Goal: Task Accomplishment & Management: Manage account settings

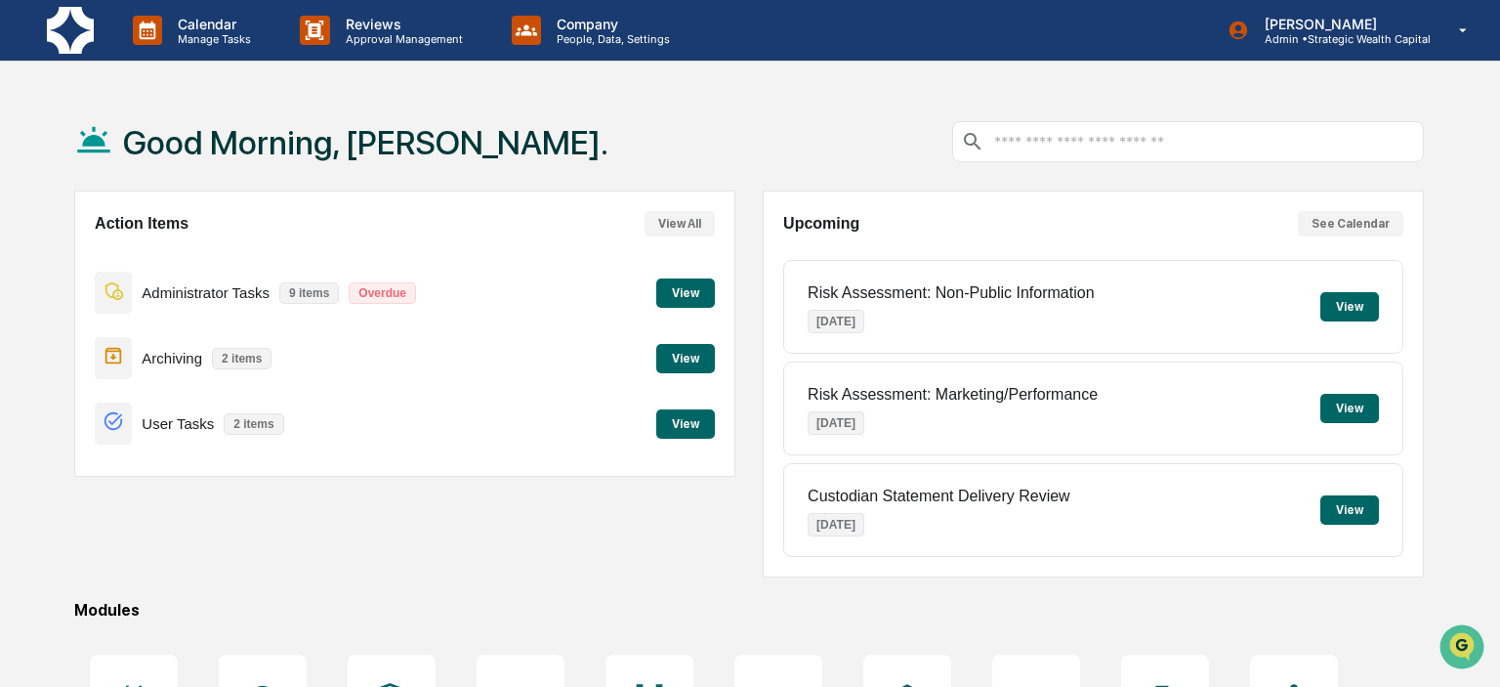
click at [693, 424] on button "View" at bounding box center [685, 423] width 59 height 29
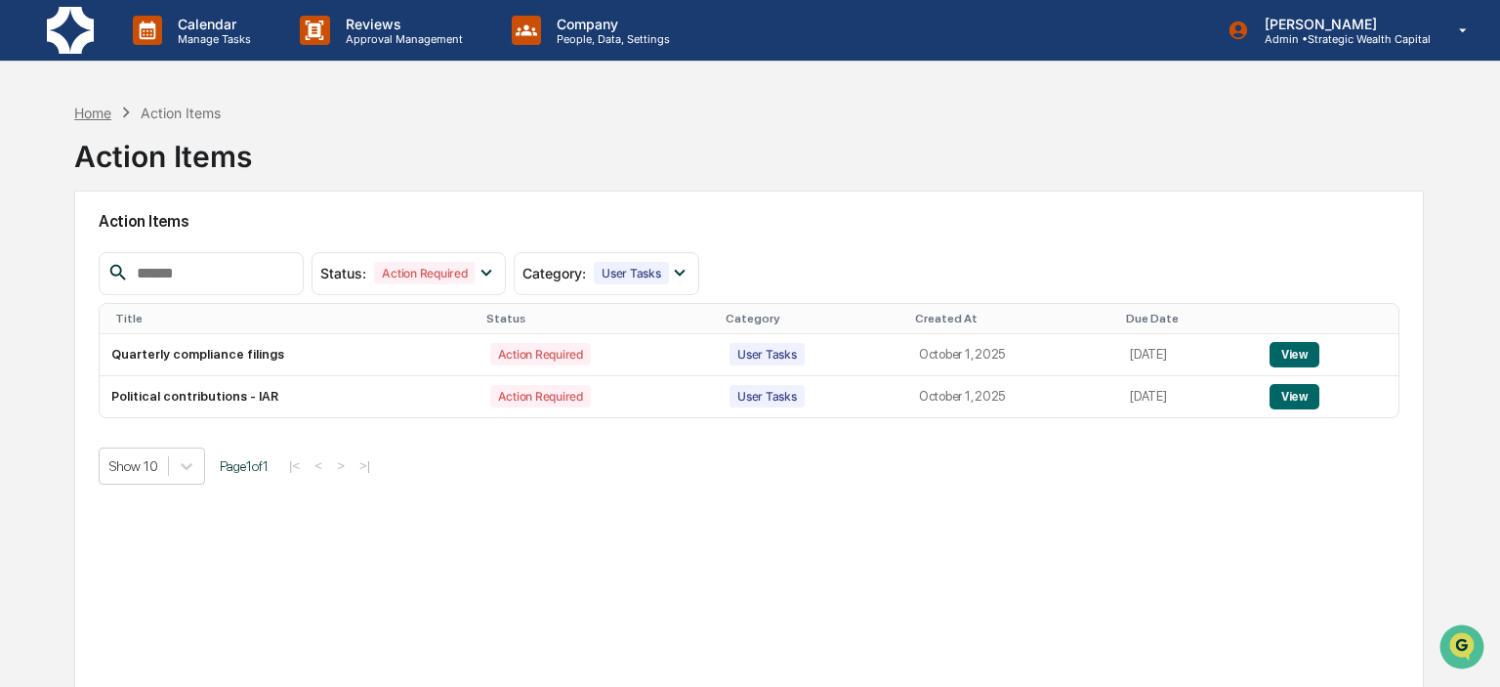
click at [94, 105] on div "Home" at bounding box center [92, 113] width 37 height 17
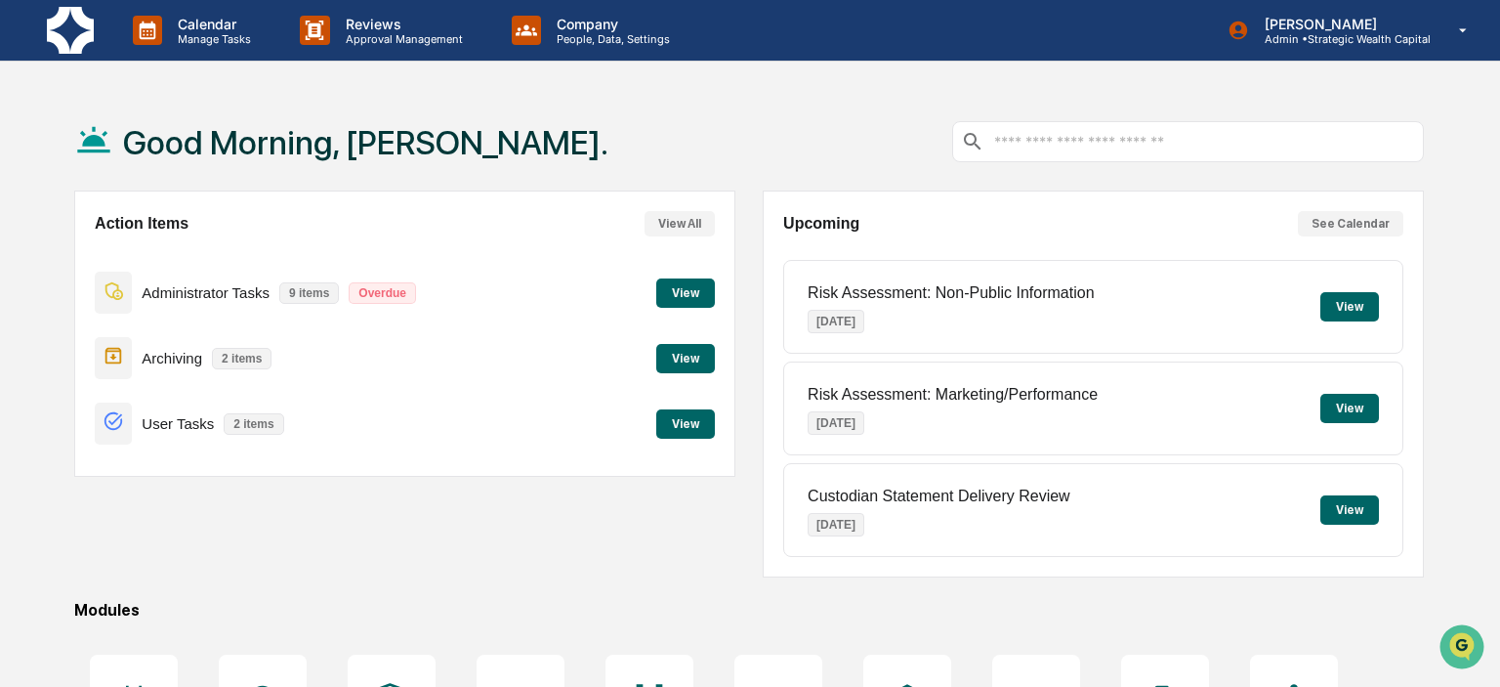
click at [691, 288] on button "View" at bounding box center [685, 292] width 59 height 29
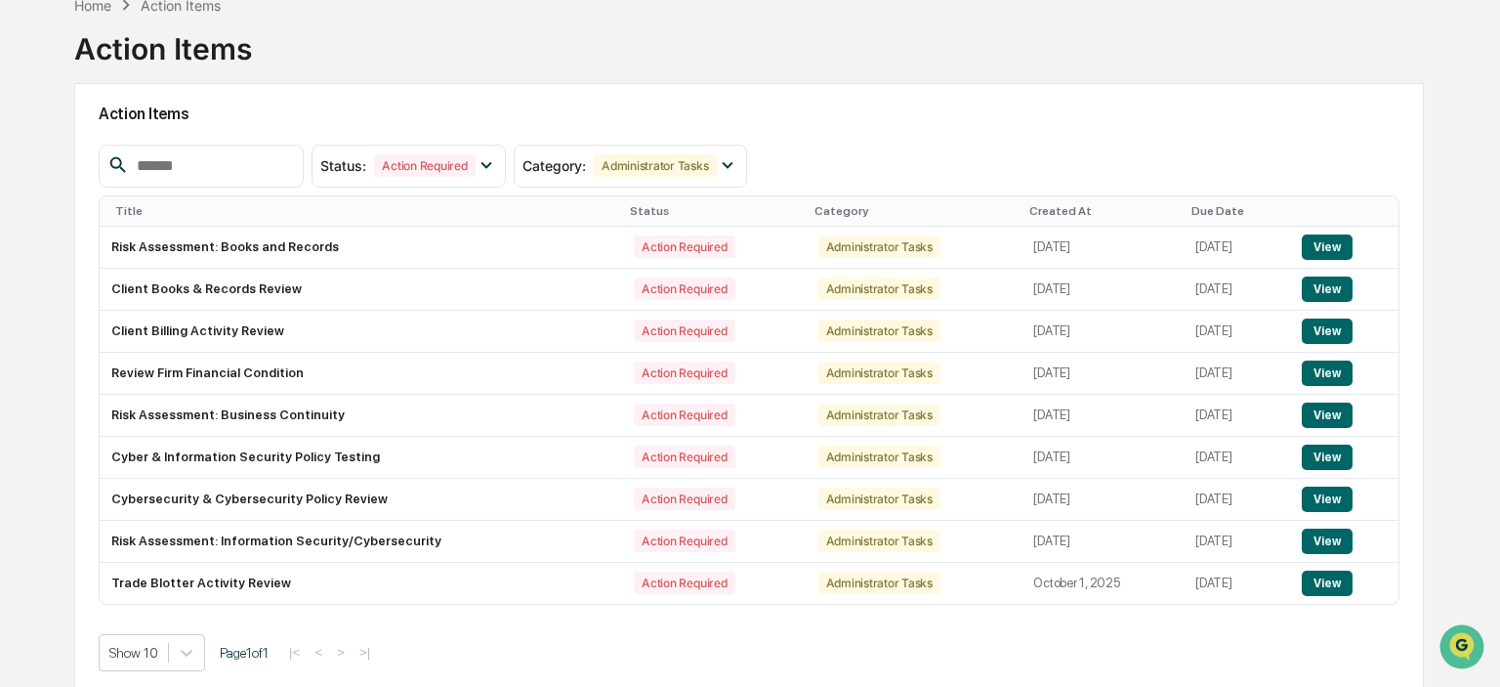
scroll to position [116, 0]
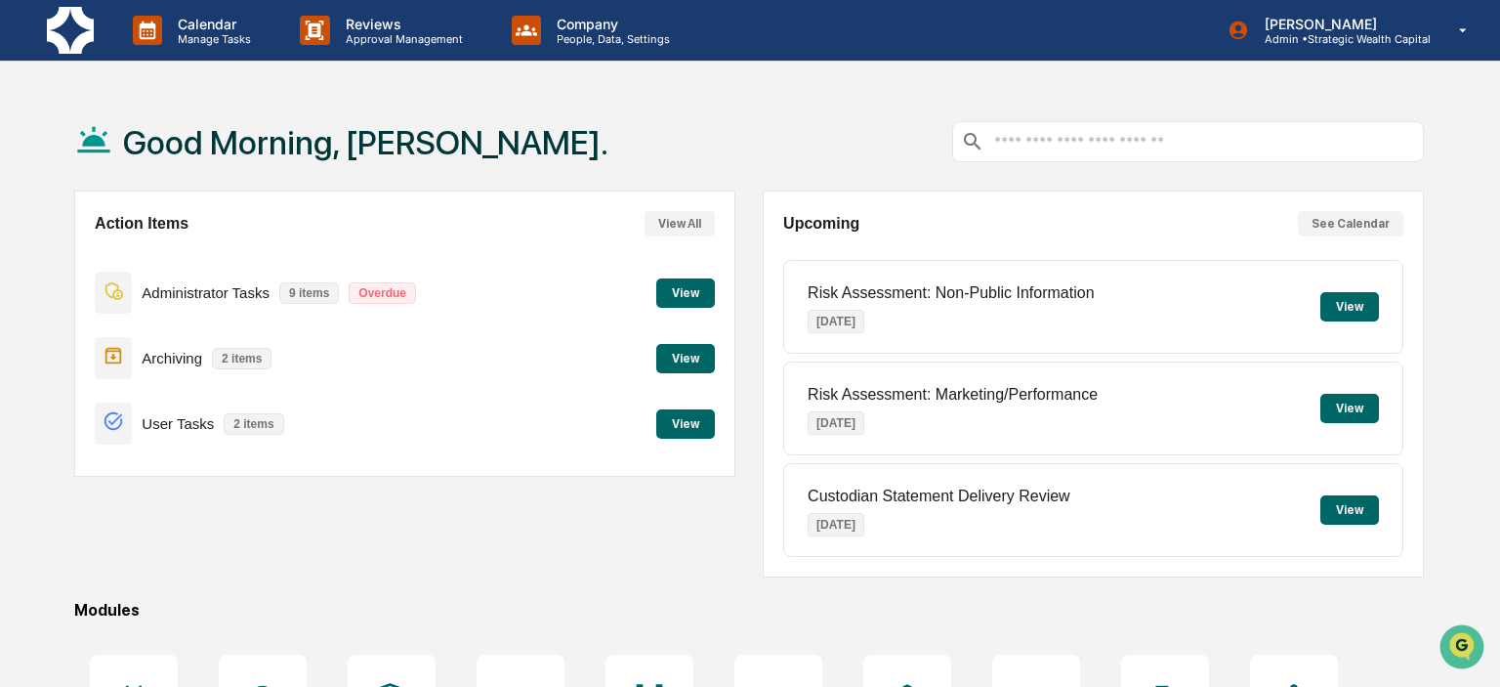
click at [695, 362] on button "View" at bounding box center [685, 358] width 59 height 29
click at [678, 286] on button "View" at bounding box center [685, 292] width 59 height 29
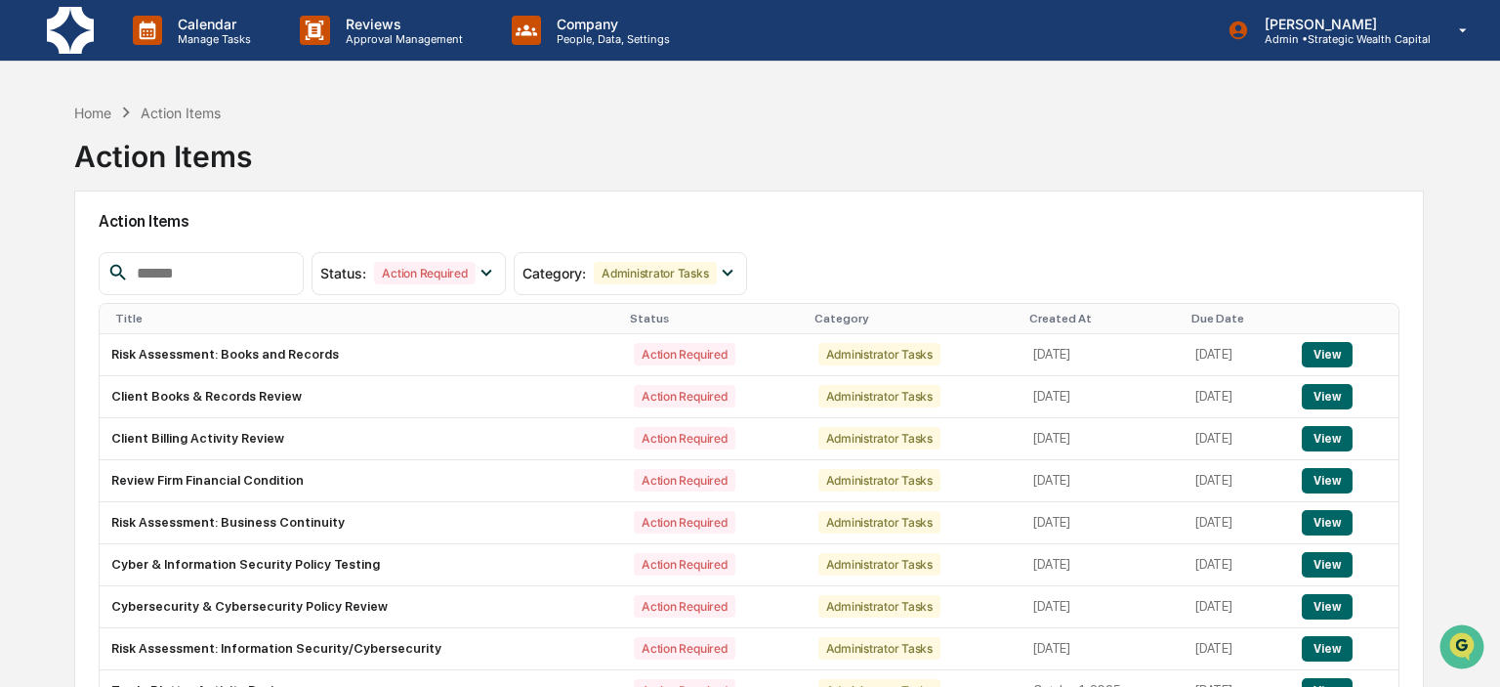
scroll to position [103, 0]
